Goal: Contribute content

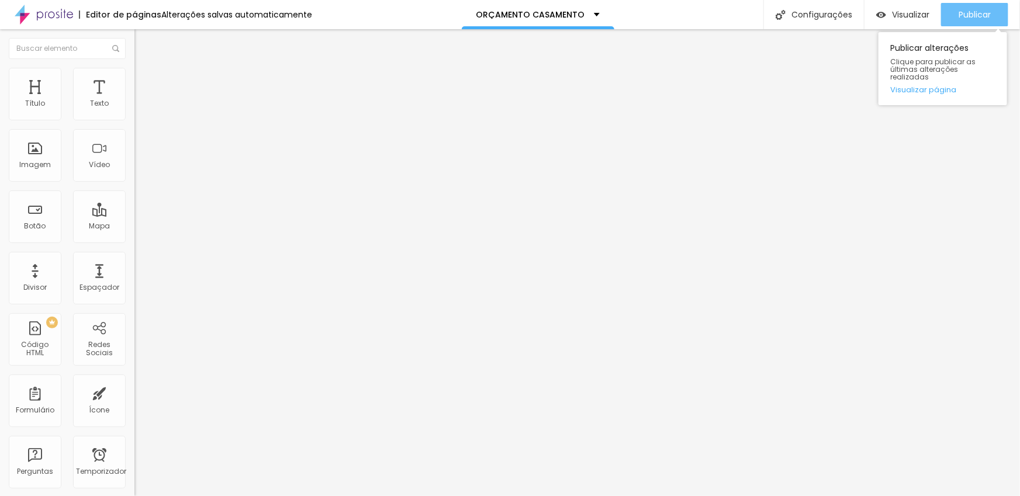
click at [967, 12] on font "Publicar" at bounding box center [975, 15] width 32 height 12
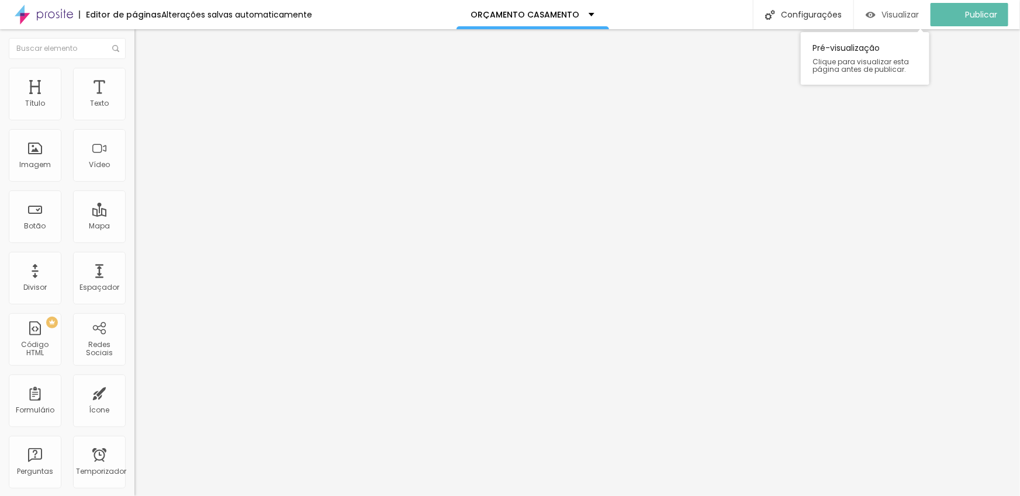
click at [900, 13] on font "Visualizar" at bounding box center [900, 15] width 37 height 12
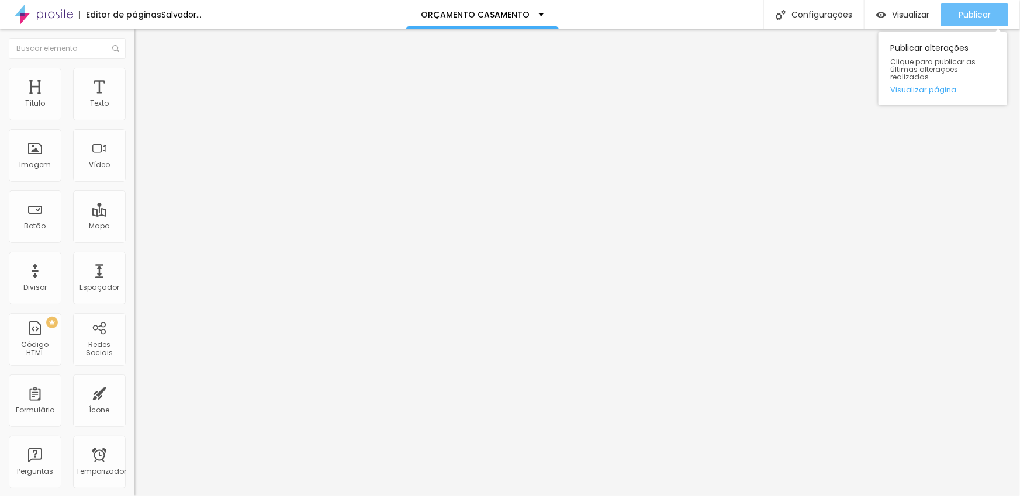
click at [967, 15] on font "Publicar" at bounding box center [975, 15] width 32 height 12
click at [973, 11] on font "Publicar" at bounding box center [975, 15] width 32 height 12
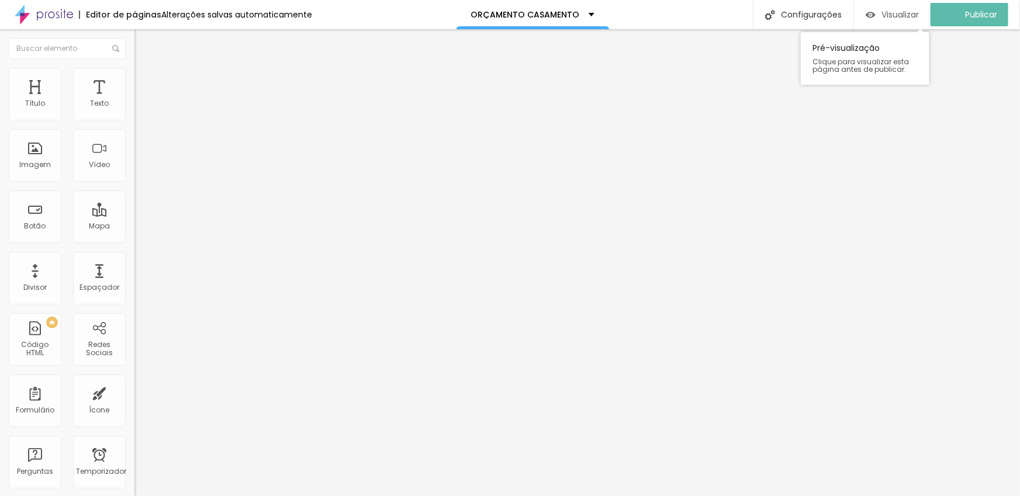
click at [903, 12] on font "Visualizar" at bounding box center [900, 15] width 37 height 12
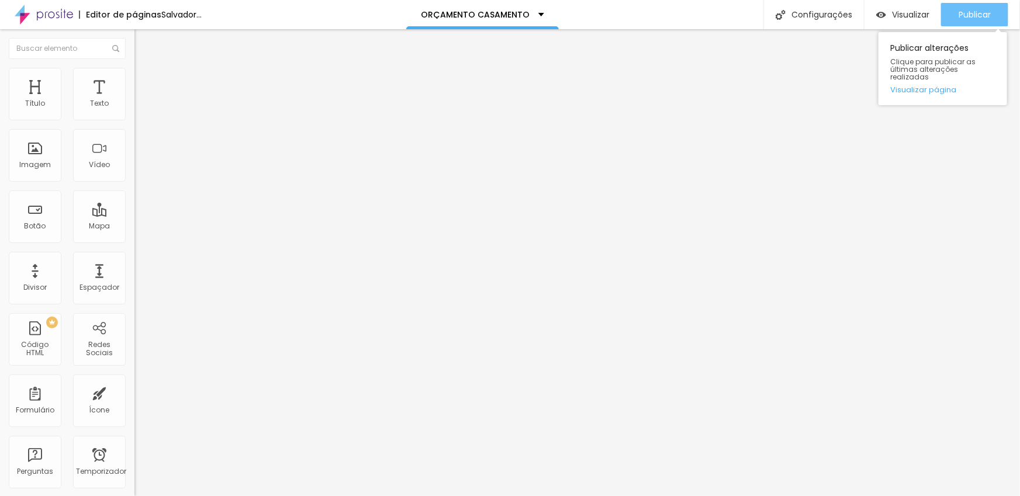
click at [969, 16] on font "Publicar" at bounding box center [975, 15] width 32 height 12
click at [962, 16] on font "Publicar" at bounding box center [975, 15] width 32 height 12
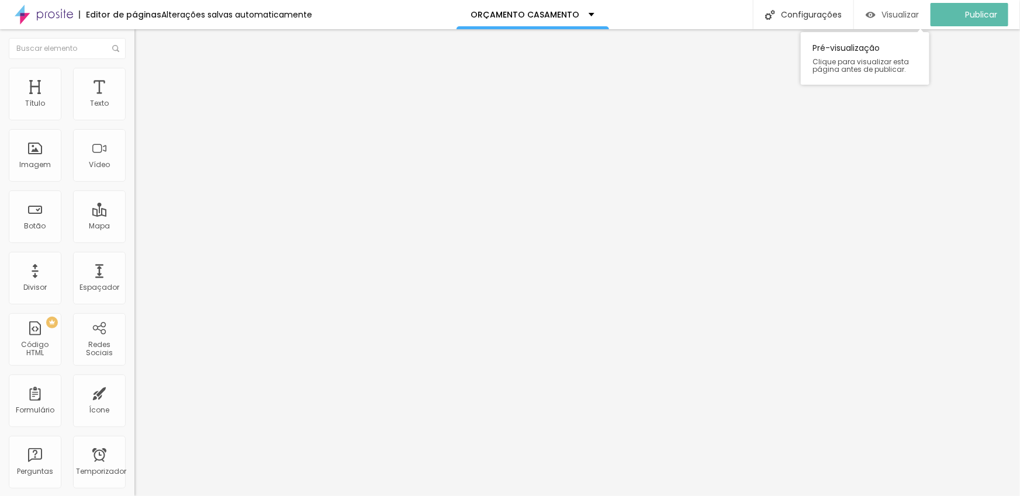
click at [900, 13] on font "Visualizar" at bounding box center [900, 15] width 37 height 12
